Goal: Information Seeking & Learning: Learn about a topic

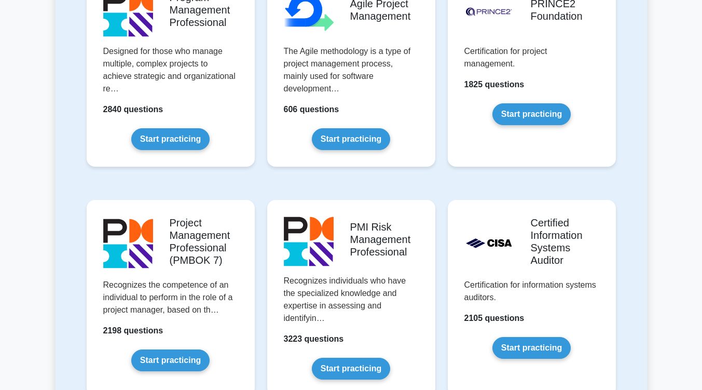
scroll to position [1868, 0]
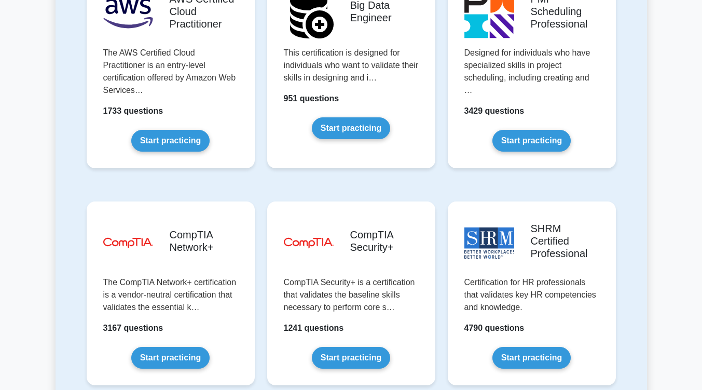
click at [526, 347] on link "Start practicing" at bounding box center [532, 358] width 78 height 22
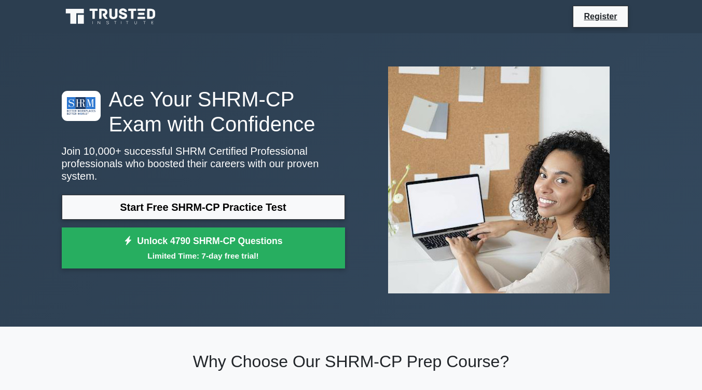
click at [243, 205] on link "Start Free SHRM-CP Practice Test" at bounding box center [203, 207] width 283 height 25
click at [188, 250] on small "Limited Time: 7-day free trial!" at bounding box center [204, 256] width 258 height 12
click at [234, 206] on link "Start Free SHRM-CP Practice Test" at bounding box center [203, 207] width 283 height 25
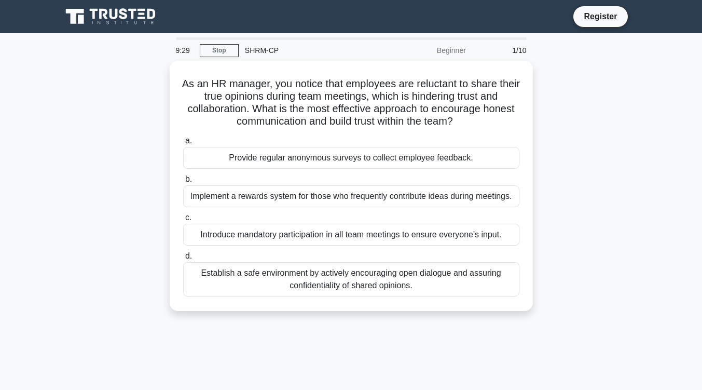
click at [358, 276] on div "Establish a safe environment by actively encouraging open dialogue and assuring…" at bounding box center [351, 279] width 336 height 34
click at [183, 260] on input "d. Establish a safe environment by actively encouraging open dialogue and assur…" at bounding box center [183, 256] width 0 height 7
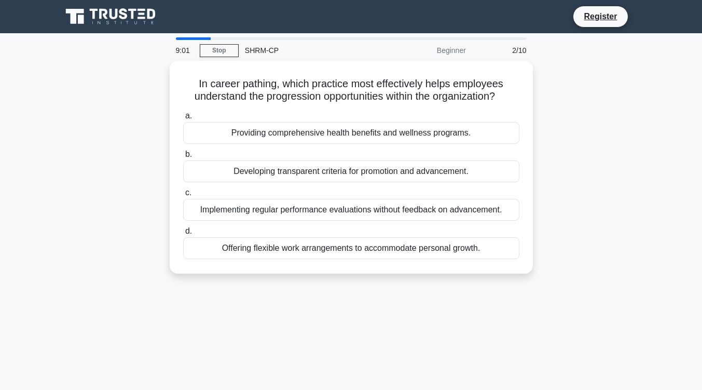
click at [330, 249] on div "Offering flexible work arrangements to accommodate personal growth." at bounding box center [351, 248] width 336 height 22
click at [183, 235] on input "d. Offering flexible work arrangements to accommodate personal growth." at bounding box center [183, 231] width 0 height 7
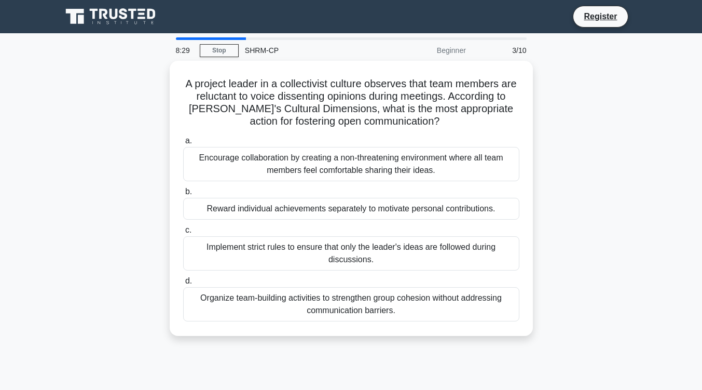
click at [406, 304] on div "Organize team-building activities to strengthen group cohesion without addressi…" at bounding box center [351, 304] width 336 height 34
click at [183, 285] on input "d. Organize team-building activities to strengthen group cohesion without addre…" at bounding box center [183, 281] width 0 height 7
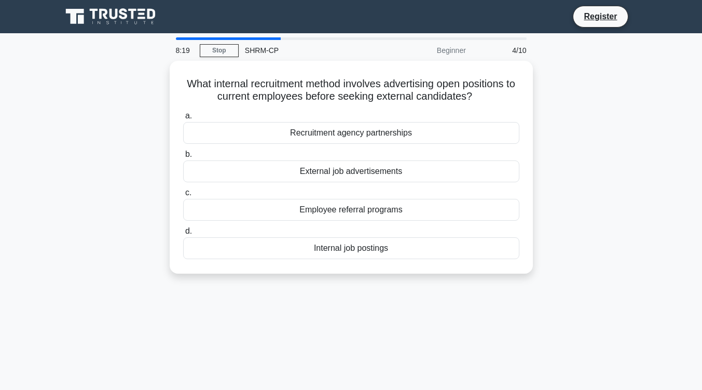
click at [384, 244] on div "Internal job postings" at bounding box center [351, 248] width 336 height 22
click at [183, 235] on input "d. Internal job postings" at bounding box center [183, 231] width 0 height 7
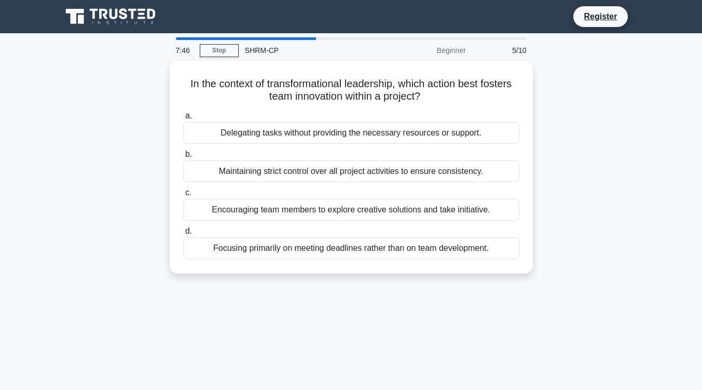
click at [398, 210] on div "Encouraging team members to explore creative solutions and take initiative." at bounding box center [351, 210] width 336 height 22
click at [183, 196] on input "c. Encouraging team members to explore creative solutions and take initiative." at bounding box center [183, 192] width 0 height 7
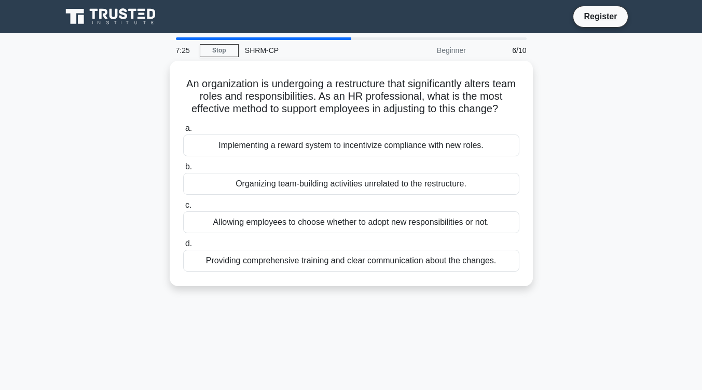
click at [400, 258] on div "Providing comprehensive training and clear communication about the changes." at bounding box center [351, 261] width 336 height 22
click at [183, 247] on input "d. Providing comprehensive training and clear communication about the changes." at bounding box center [183, 243] width 0 height 7
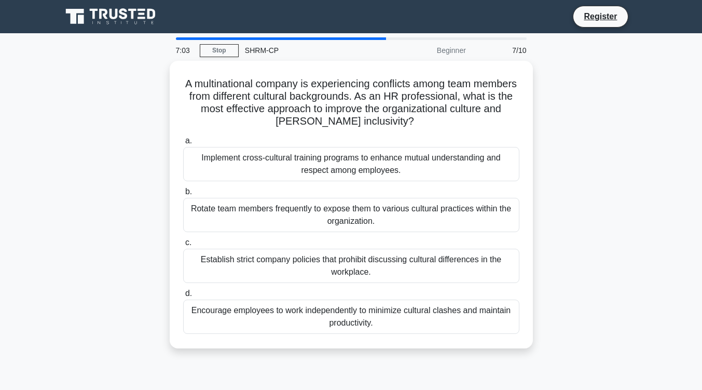
click at [414, 165] on div "Implement cross-cultural training programs to enhance mutual understanding and …" at bounding box center [351, 164] width 336 height 34
click at [183, 144] on input "a. Implement cross-cultural training programs to enhance mutual understanding a…" at bounding box center [183, 141] width 0 height 7
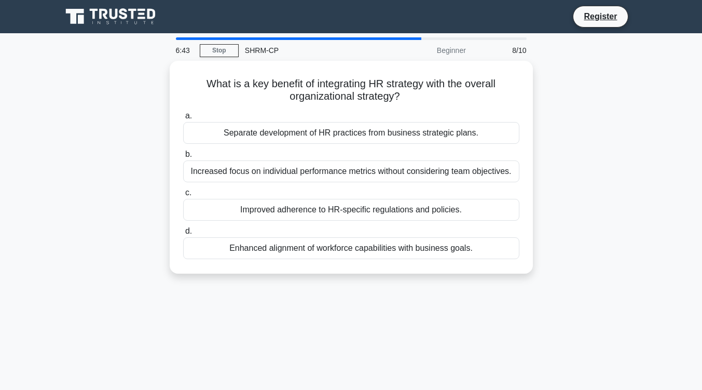
click at [417, 248] on div "Enhanced alignment of workforce capabilities with business goals." at bounding box center [351, 248] width 336 height 22
click at [183, 235] on input "d. Enhanced alignment of workforce capabilities with business goals." at bounding box center [183, 231] width 0 height 7
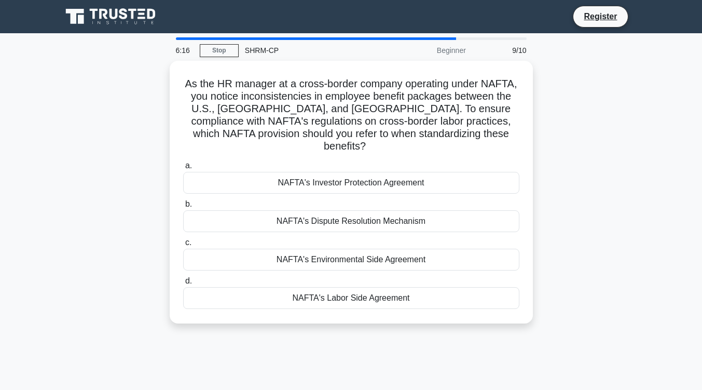
click at [388, 287] on div "NAFTA's Labor Side Agreement" at bounding box center [351, 298] width 336 height 22
click at [183, 281] on input "d. NAFTA's Labor Side Agreement" at bounding box center [183, 281] width 0 height 7
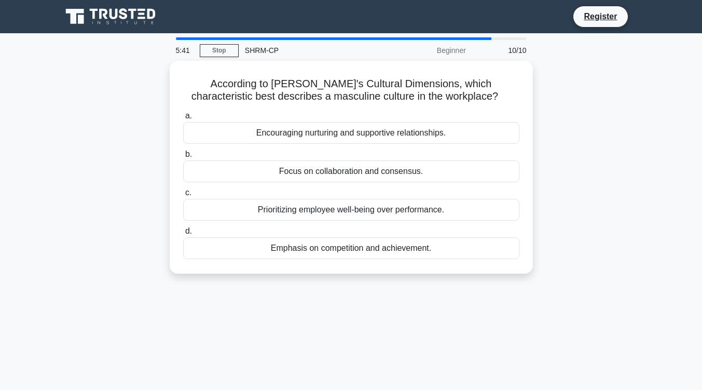
click at [438, 136] on div "Encouraging nurturing and supportive relationships." at bounding box center [351, 133] width 336 height 22
click at [183, 119] on input "a. Encouraging nurturing and supportive relationships." at bounding box center [183, 116] width 0 height 7
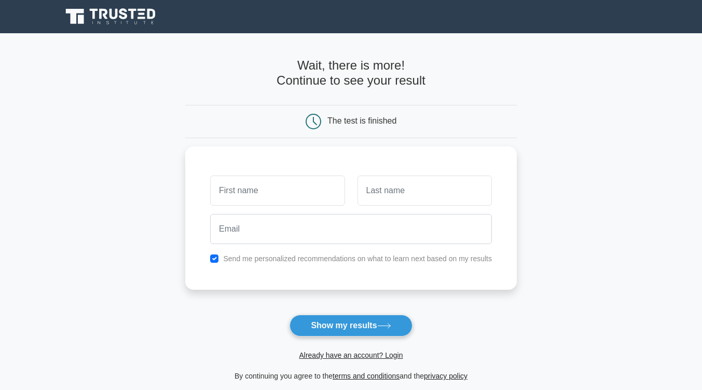
click at [399, 329] on button "Show my results" at bounding box center [351, 326] width 123 height 22
click at [301, 196] on input "text" at bounding box center [277, 190] width 134 height 30
type input "kavita"
type input "[PERSON_NAME]"
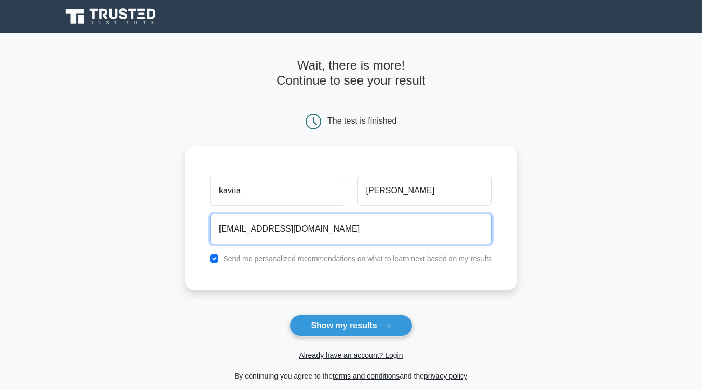
type input "[EMAIL_ADDRESS][DOMAIN_NAME]"
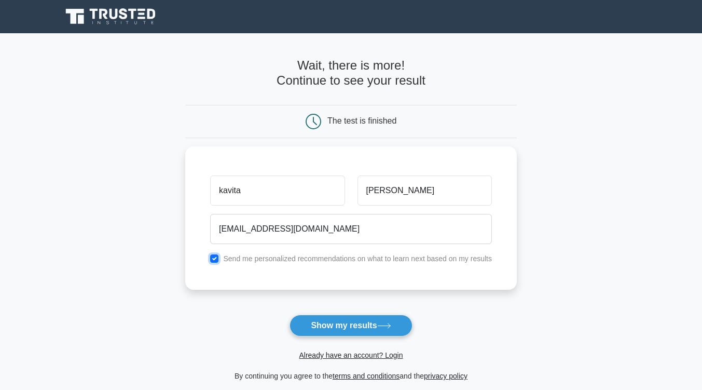
click at [211, 260] on input "checkbox" at bounding box center [214, 258] width 8 height 8
checkbox input "false"
click at [339, 323] on button "Show my results" at bounding box center [351, 326] width 123 height 22
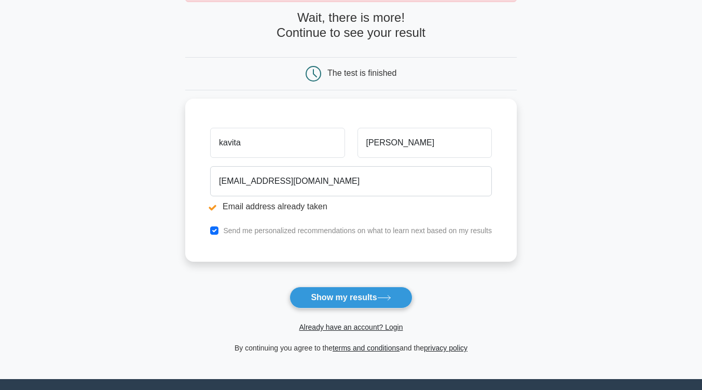
scroll to position [90, 0]
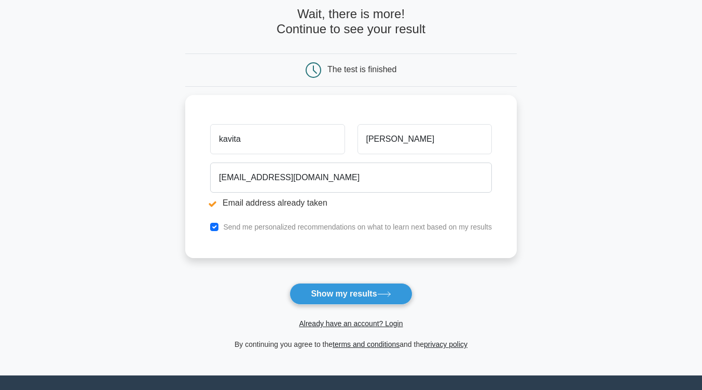
click at [357, 288] on button "Show my results" at bounding box center [351, 294] width 123 height 22
